Goal: Transaction & Acquisition: Book appointment/travel/reservation

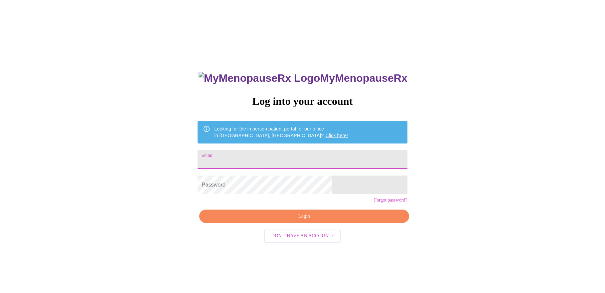
click at [315, 159] on input "Email" at bounding box center [301, 159] width 209 height 19
type input "[EMAIL_ADDRESS][DOMAIN_NAME]"
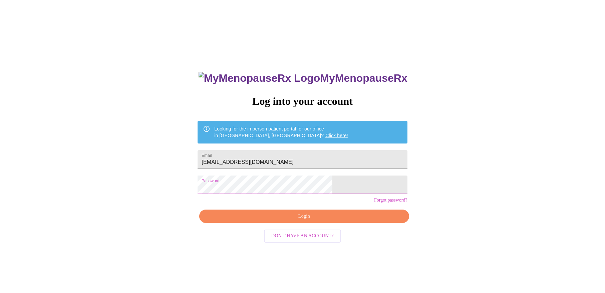
click at [335, 223] on button "Login" at bounding box center [303, 216] width 209 height 14
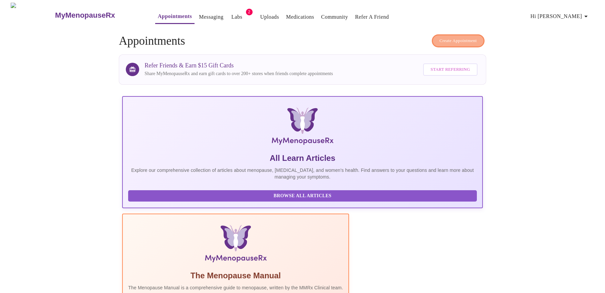
click at [433, 36] on button "Create Appointment" at bounding box center [458, 40] width 53 height 13
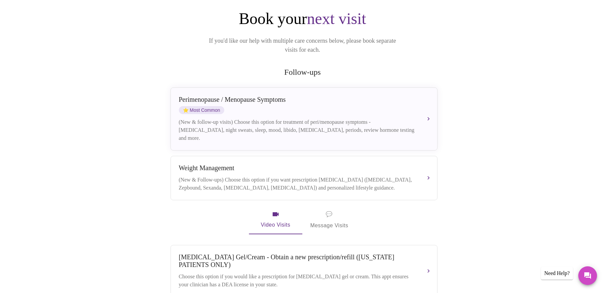
scroll to position [69, 0]
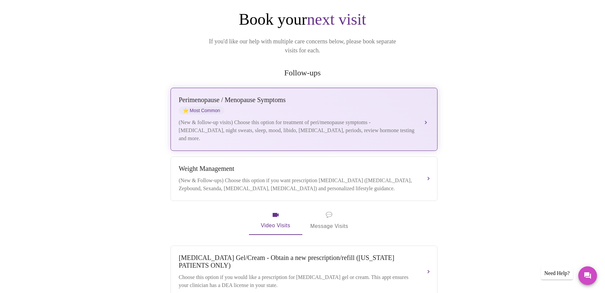
click at [424, 109] on button "[MEDICAL_DATA] / Menopause Symptoms ⭐ Most Common (New & follow-up visits) Choo…" at bounding box center [303, 119] width 267 height 63
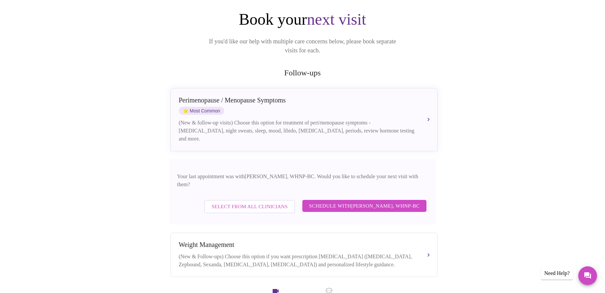
click at [338, 201] on span "Schedule with [PERSON_NAME], WHNP-BC" at bounding box center [364, 205] width 111 height 9
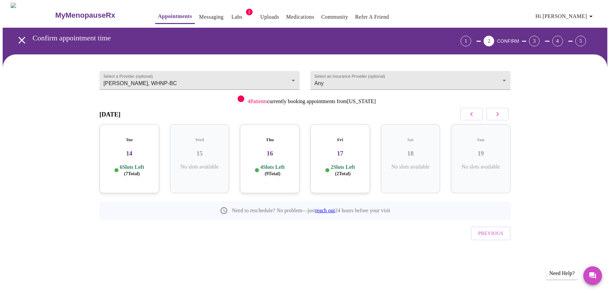
click at [341, 171] on span "( 2 Total)" at bounding box center [343, 173] width 16 height 5
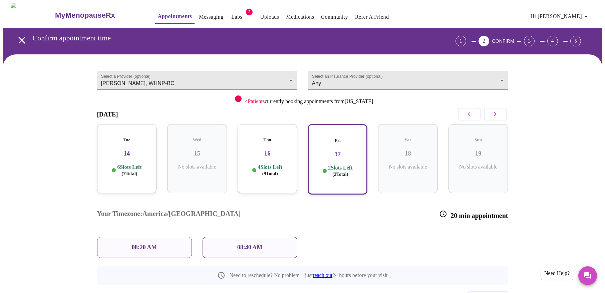
click at [497, 115] on icon "button" at bounding box center [495, 114] width 8 height 8
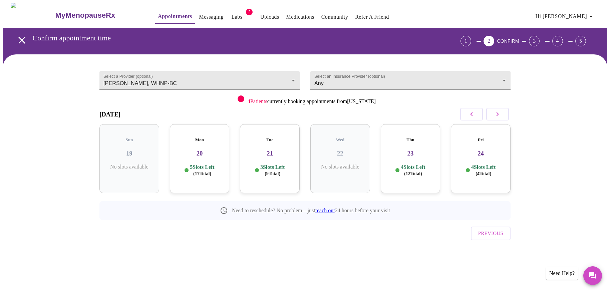
click at [488, 164] on p "4 Slots Left ( 4 Total)" at bounding box center [483, 170] width 24 height 13
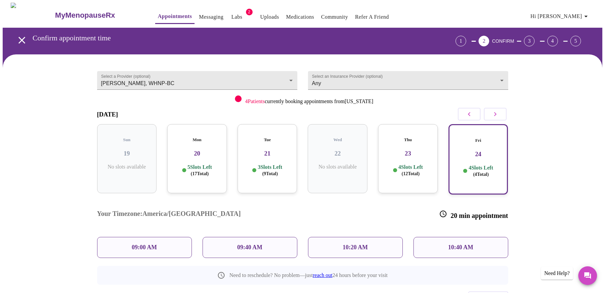
click at [241, 244] on p "09:40 AM" at bounding box center [249, 247] width 25 height 7
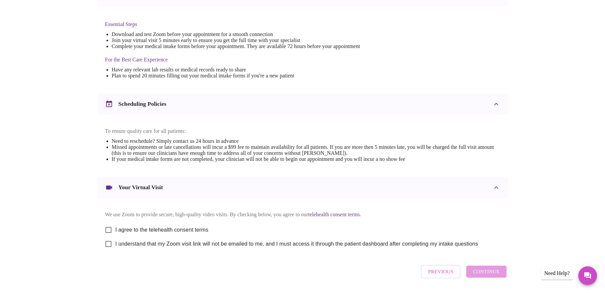
scroll to position [167, 0]
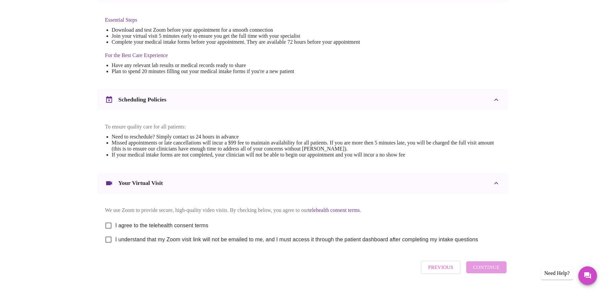
click at [111, 229] on input "I agree to the telehealth consent terms" at bounding box center [108, 225] width 14 height 14
checkbox input "true"
click at [356, 212] on link "telehealth consent terms" at bounding box center [334, 210] width 52 height 6
click at [148, 187] on div "Your Virtual Visit" at bounding box center [134, 183] width 58 height 8
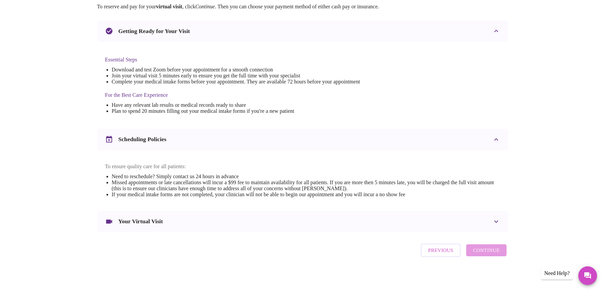
scroll to position [132, 0]
click at [496, 223] on icon at bounding box center [496, 221] width 8 height 8
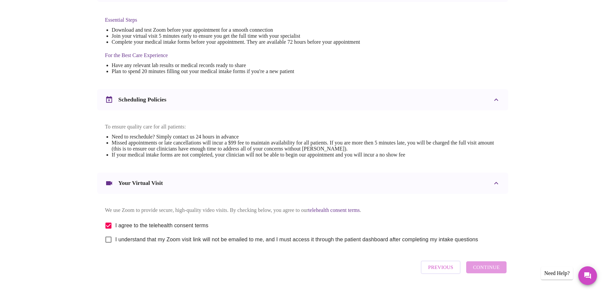
scroll to position [191, 0]
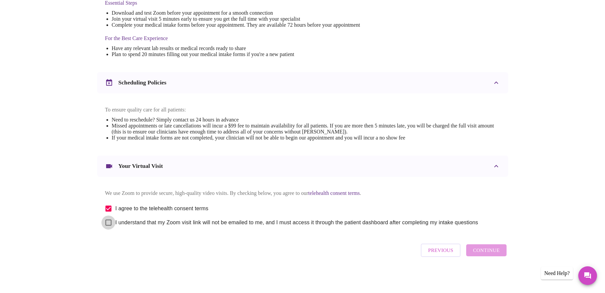
click at [107, 223] on input "I understand that my Zoom visit link will not be emailed to me, and I must acce…" at bounding box center [108, 222] width 14 height 14
checkbox input "true"
click at [493, 252] on span "Continue" at bounding box center [486, 250] width 27 height 9
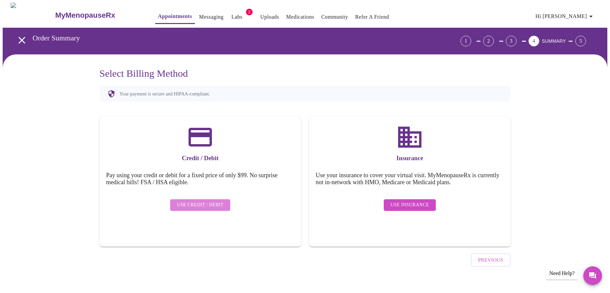
click at [203, 201] on span "Use Credit / Debit" at bounding box center [200, 205] width 47 height 8
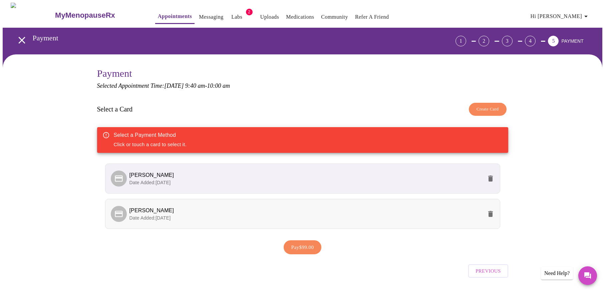
click at [354, 212] on span "[PERSON_NAME]" at bounding box center [305, 210] width 353 height 8
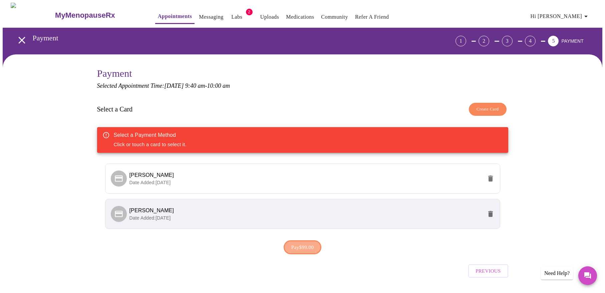
click at [312, 248] on span "Pay $99.00" at bounding box center [302, 247] width 23 height 9
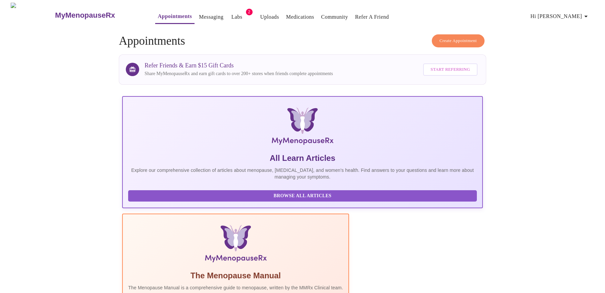
click at [231, 12] on link "Labs" at bounding box center [236, 16] width 11 height 9
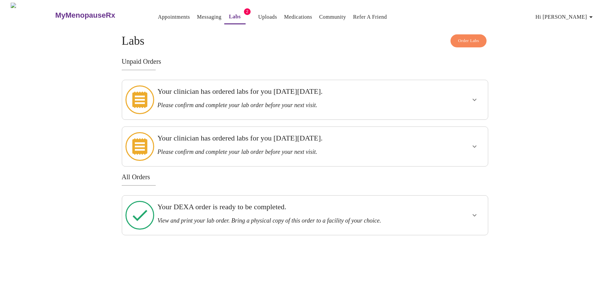
click at [163, 16] on link "Appointments" at bounding box center [174, 16] width 32 height 9
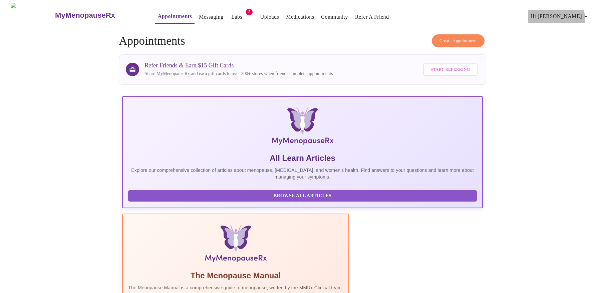
click at [587, 16] on icon "button" at bounding box center [586, 16] width 8 height 8
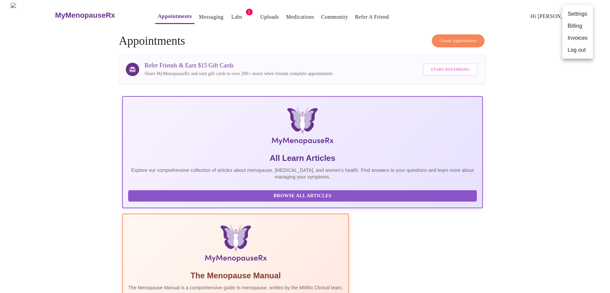
click at [572, 51] on li "Log out" at bounding box center [577, 50] width 31 height 12
